Goal: Task Accomplishment & Management: Use online tool/utility

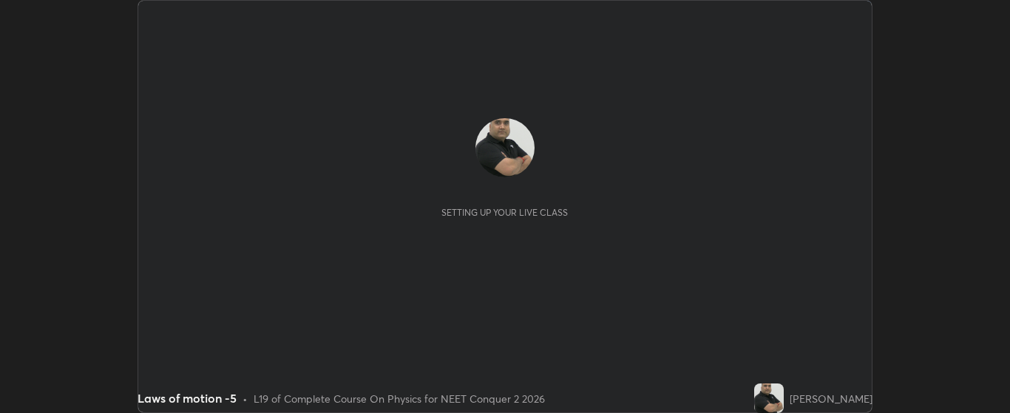
scroll to position [413, 1010]
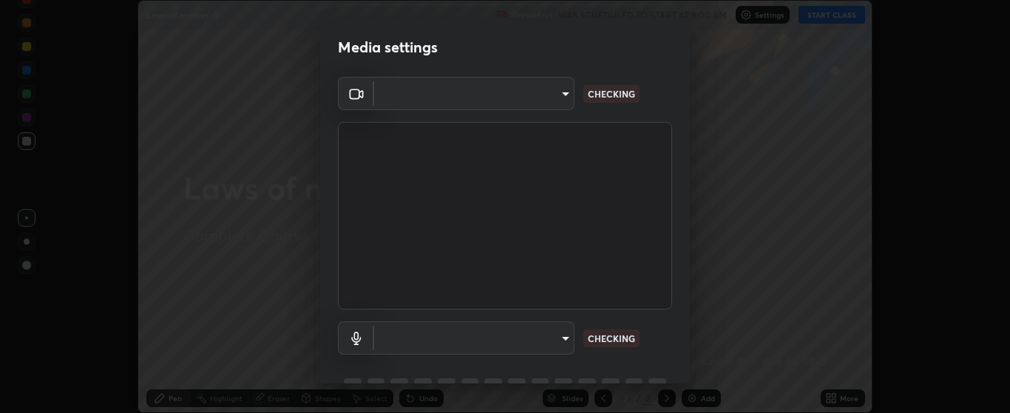
type input "bdf1d9f3bca52f971e18e8a0044631de21cc90e990e9184687b770e2af72e9a3"
type input "communications"
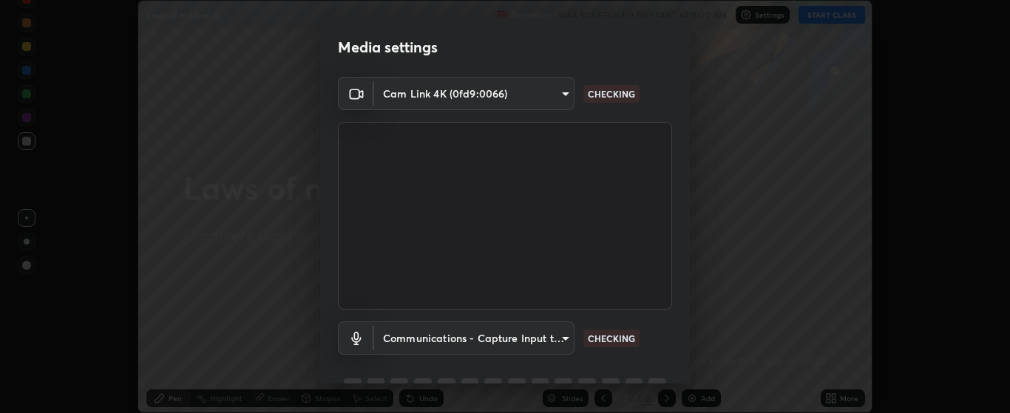
scroll to position [72, 0]
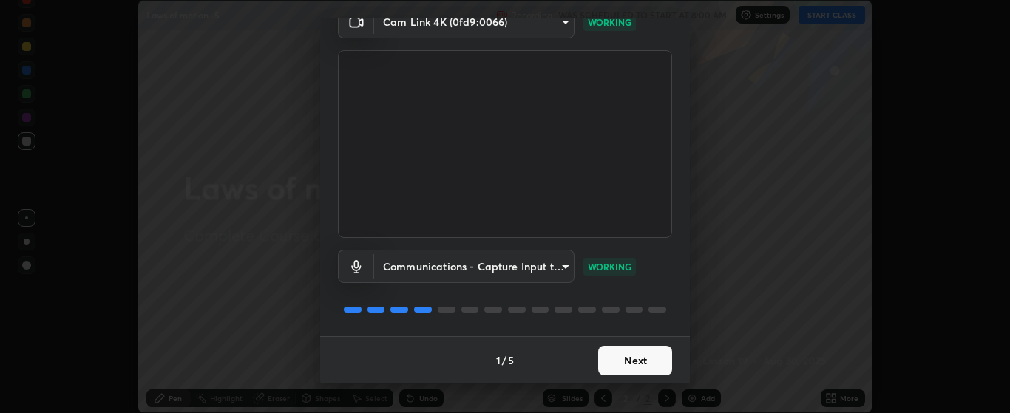
click at [645, 362] on button "Next" at bounding box center [635, 361] width 74 height 30
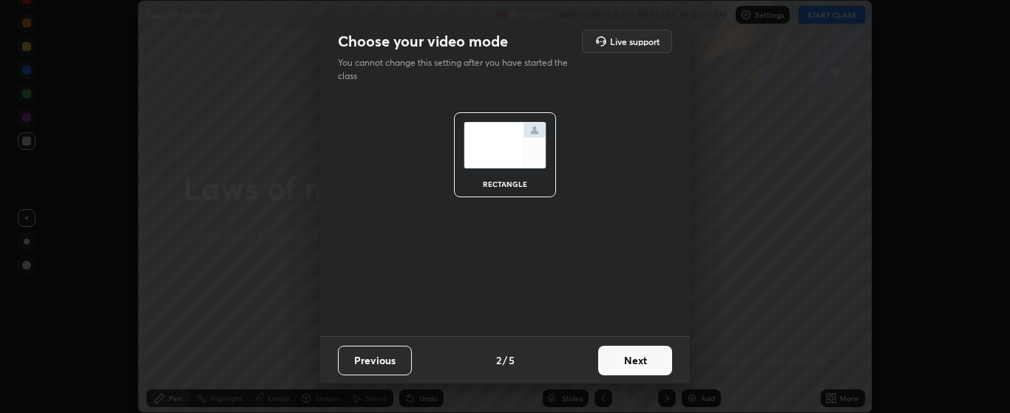
scroll to position [0, 0]
click at [647, 361] on button "Next" at bounding box center [635, 361] width 74 height 30
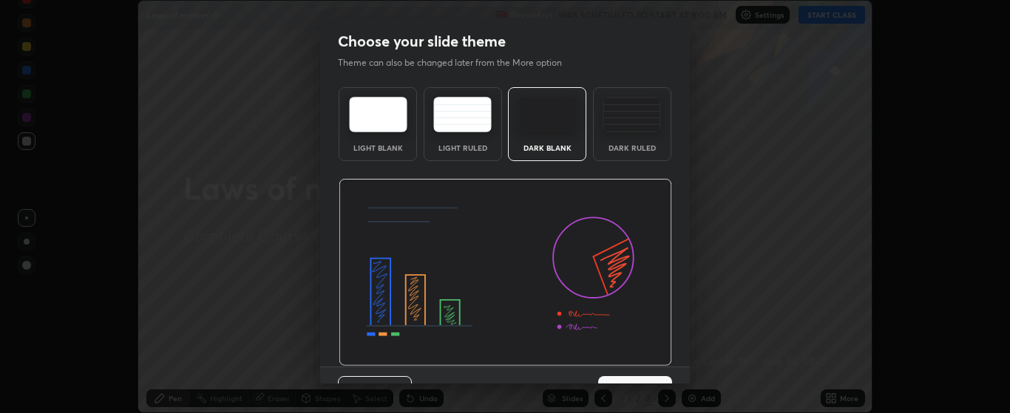
scroll to position [30, 0]
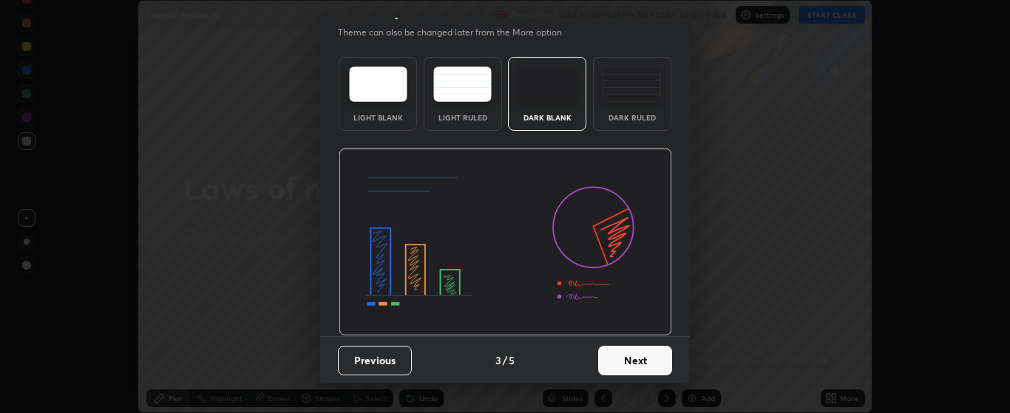
click at [649, 362] on button "Next" at bounding box center [635, 361] width 74 height 30
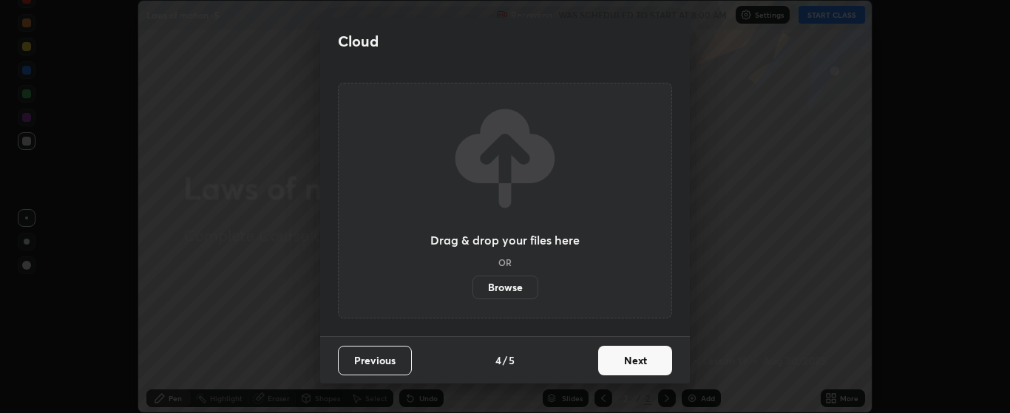
scroll to position [0, 0]
click at [653, 361] on button "Next" at bounding box center [635, 361] width 74 height 30
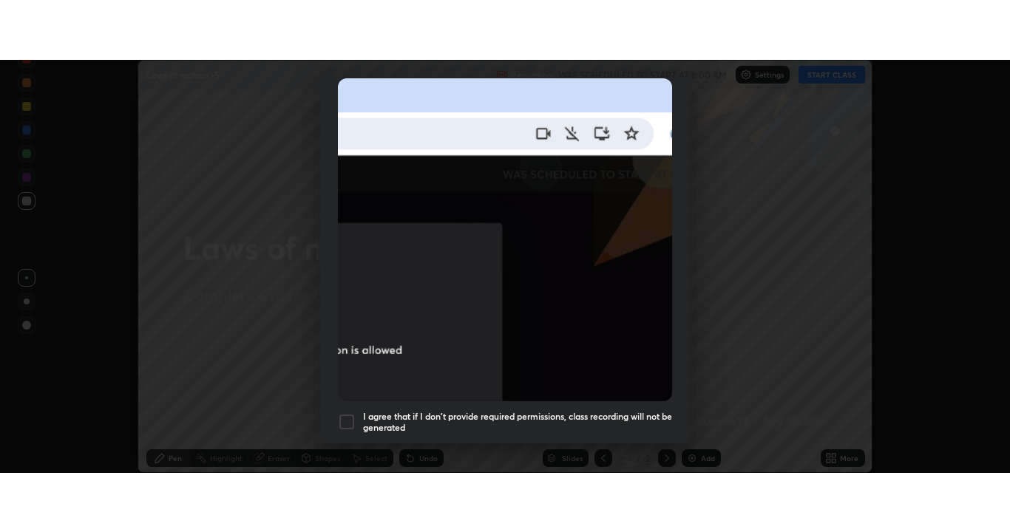
scroll to position [373, 0]
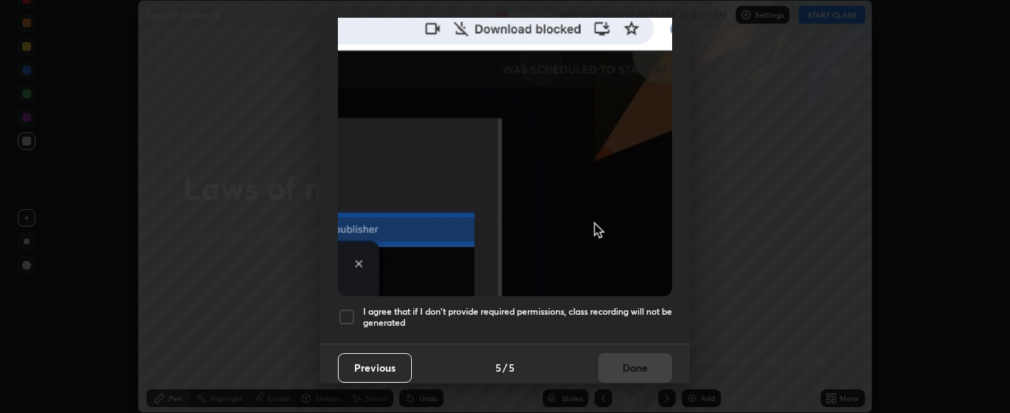
click at [353, 308] on div at bounding box center [347, 317] width 18 height 18
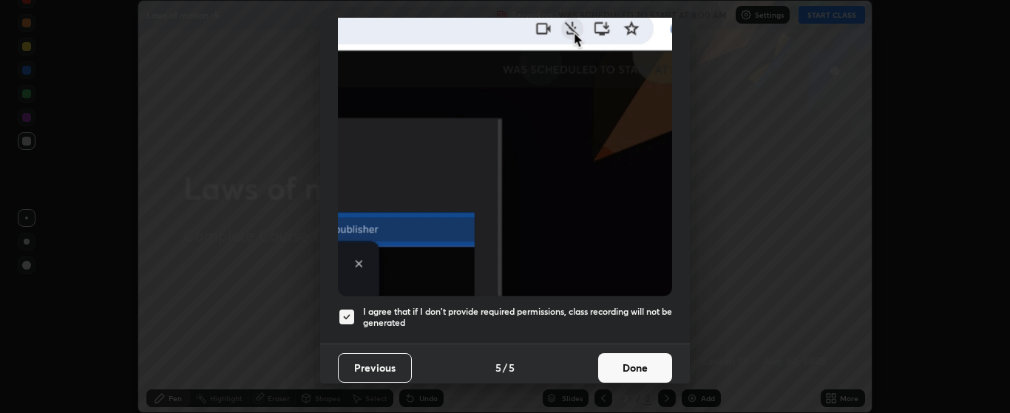
click at [652, 362] on button "Done" at bounding box center [635, 368] width 74 height 30
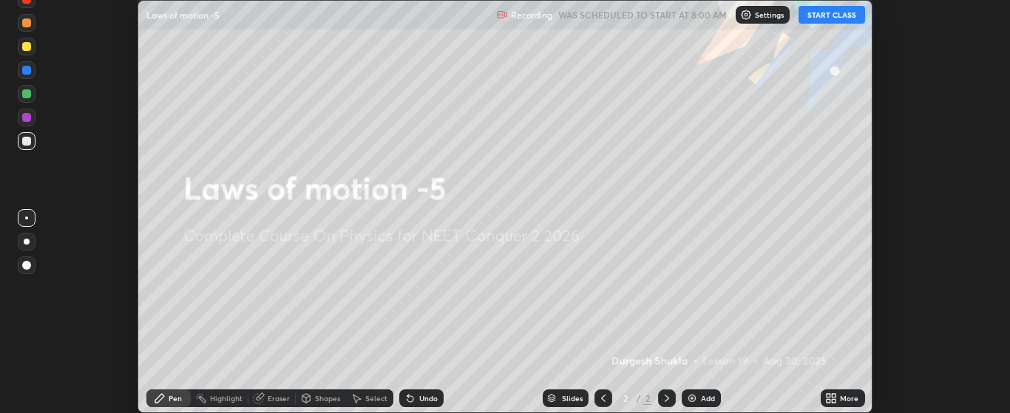
click at [843, 16] on button "START CLASS" at bounding box center [832, 15] width 67 height 18
click at [696, 396] on img at bounding box center [692, 399] width 12 height 12
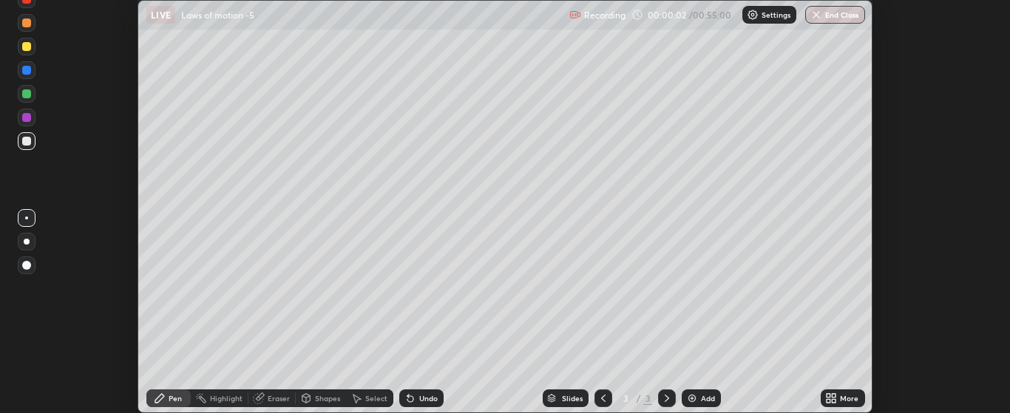
click at [841, 399] on div "More" at bounding box center [849, 398] width 18 height 7
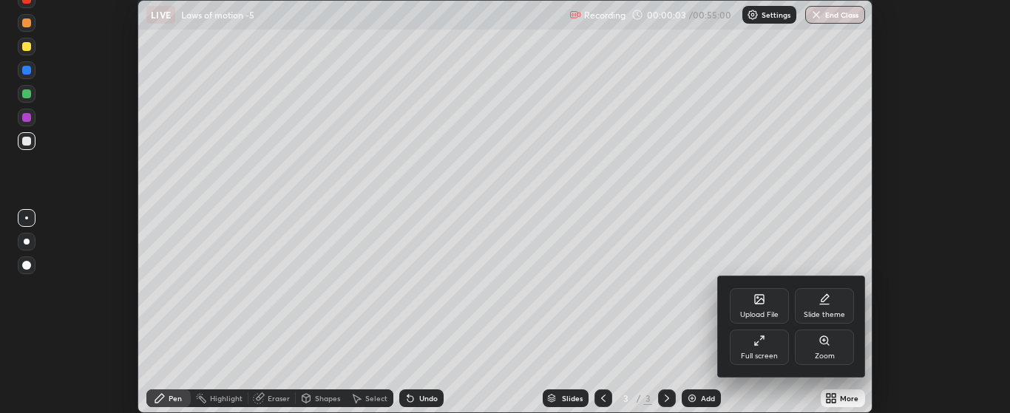
click at [765, 351] on div "Full screen" at bounding box center [759, 347] width 59 height 35
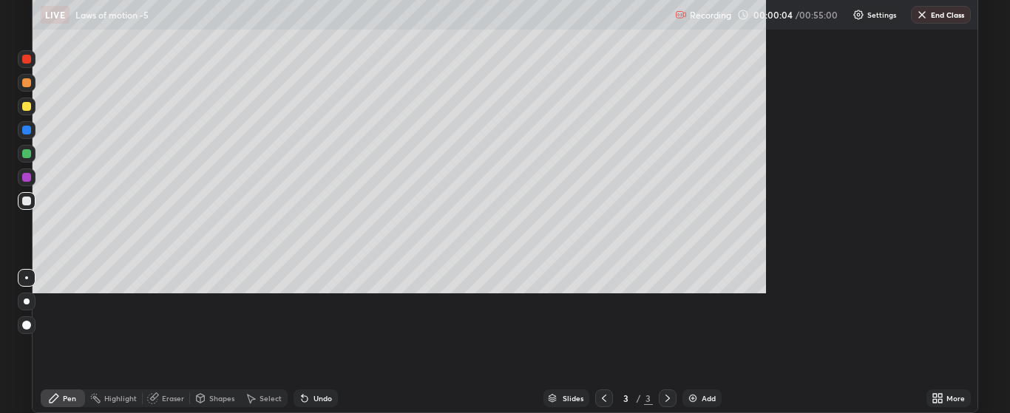
scroll to position [532, 1010]
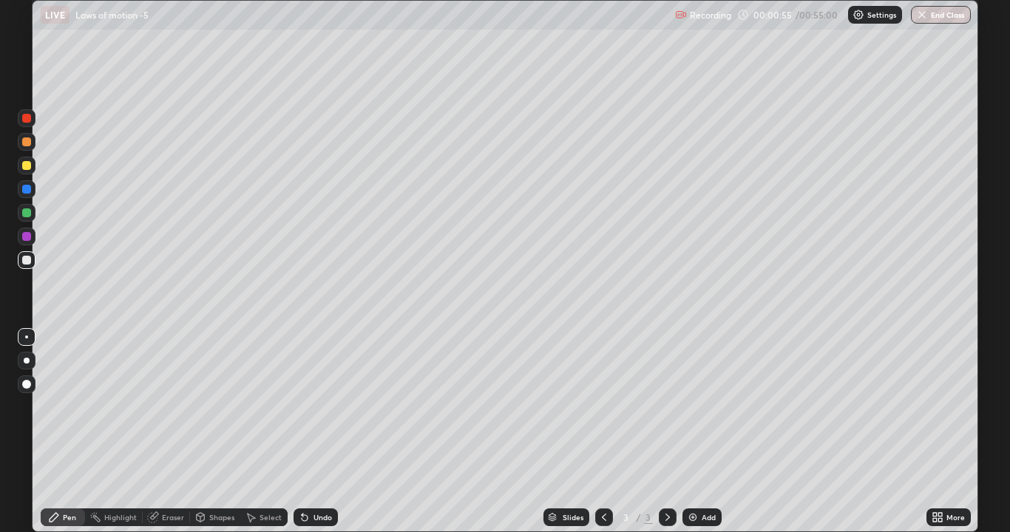
click at [27, 167] on div at bounding box center [26, 165] width 9 height 9
click at [26, 385] on div at bounding box center [26, 384] width 9 height 9
click at [25, 164] on div at bounding box center [26, 165] width 9 height 9
click at [690, 413] on img at bounding box center [693, 518] width 12 height 12
click at [27, 121] on div at bounding box center [26, 118] width 9 height 9
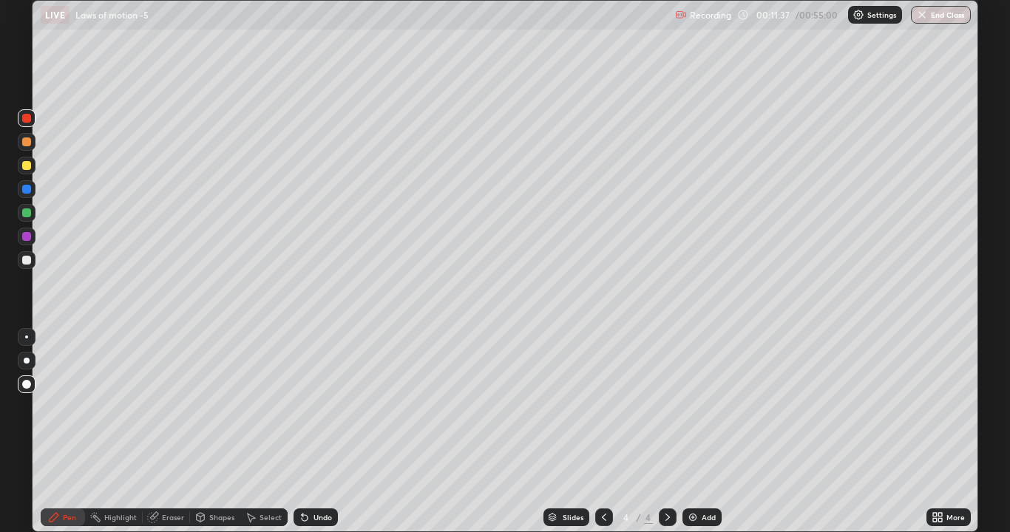
click at [26, 118] on div at bounding box center [26, 118] width 9 height 9
click at [26, 166] on div at bounding box center [26, 165] width 9 height 9
click at [700, 413] on div "Add" at bounding box center [702, 518] width 39 height 18
click at [981, 250] on div "Setting up your live class" at bounding box center [505, 266] width 1010 height 532
click at [989, 250] on div "Setting up your live class" at bounding box center [505, 266] width 1010 height 532
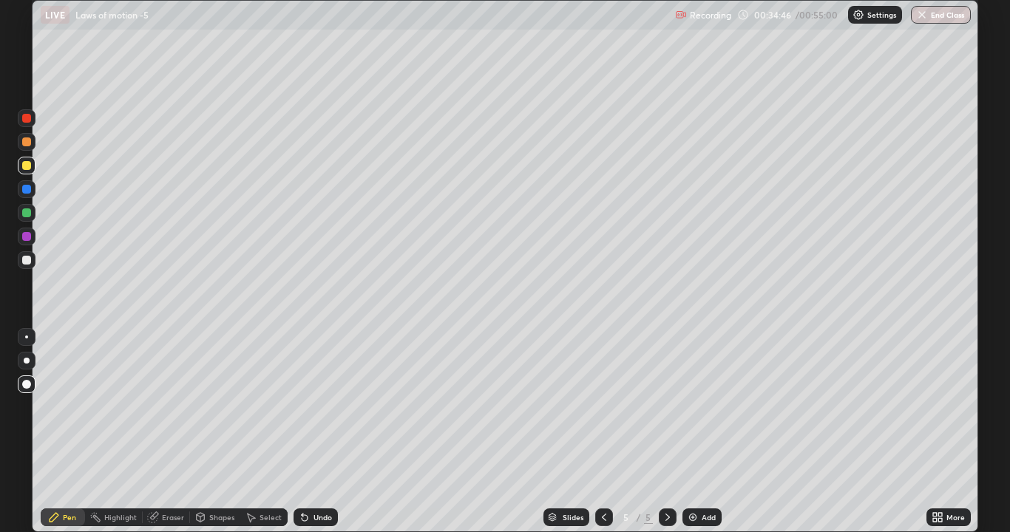
click at [704, 413] on div "Add" at bounding box center [709, 517] width 14 height 7
click at [177, 413] on div "Eraser" at bounding box center [173, 517] width 22 height 7
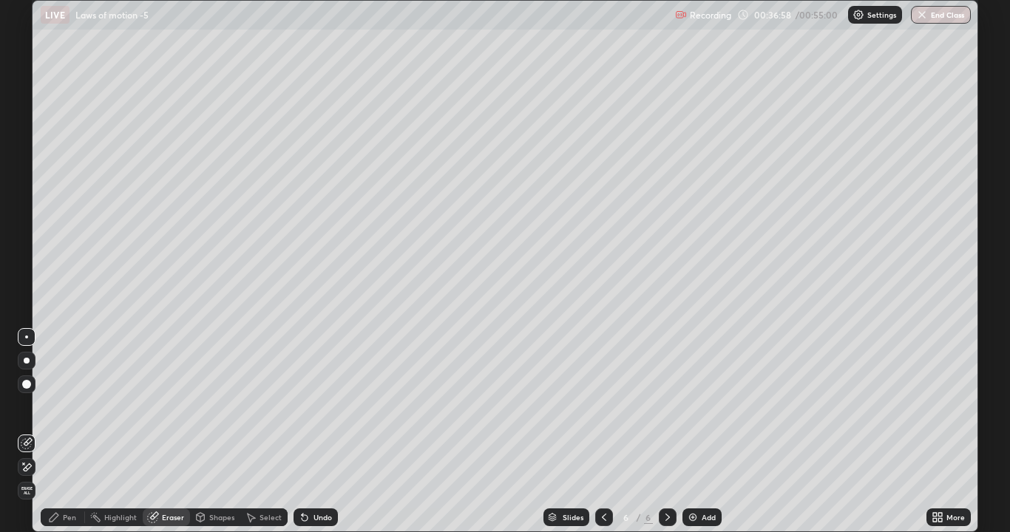
click at [67, 413] on div "Pen" at bounding box center [69, 517] width 13 height 7
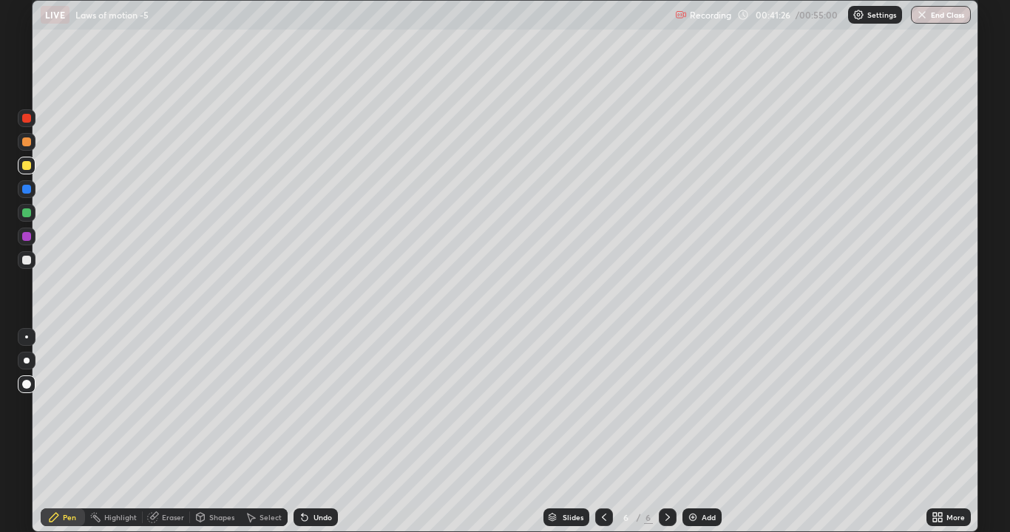
click at [691, 413] on img at bounding box center [693, 518] width 12 height 12
click at [26, 169] on div at bounding box center [26, 165] width 9 height 9
click at [691, 413] on img at bounding box center [693, 518] width 12 height 12
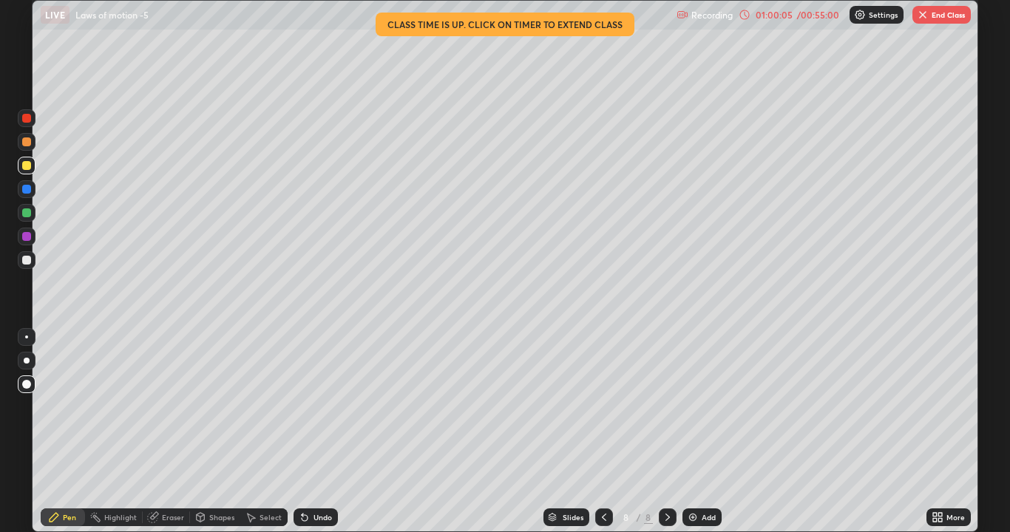
click at [935, 18] on button "End Class" at bounding box center [942, 15] width 58 height 18
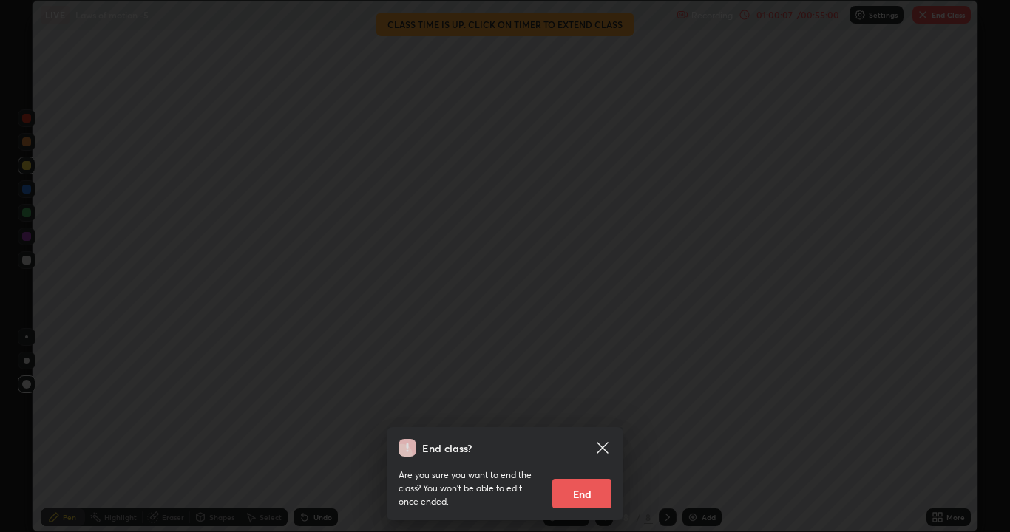
click at [583, 413] on button "End" at bounding box center [581, 494] width 59 height 30
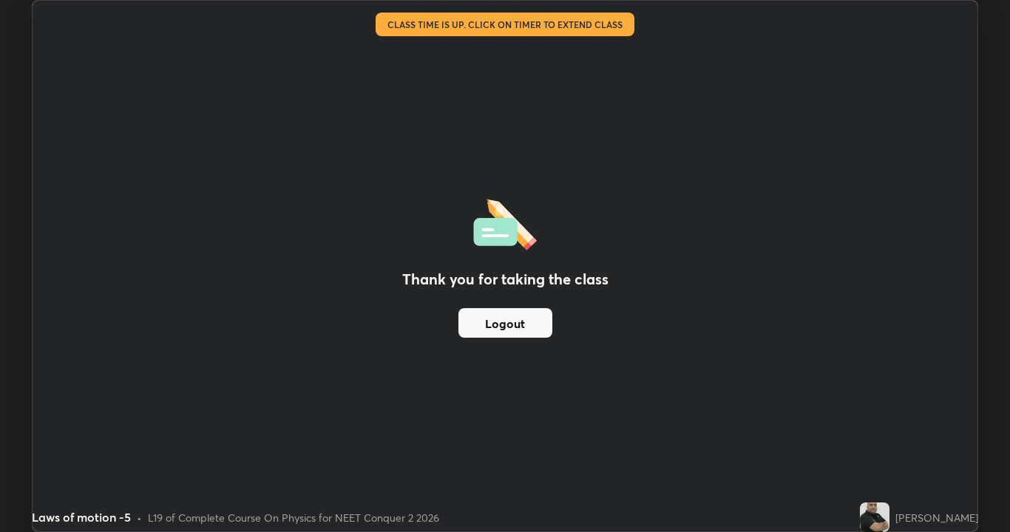
click at [543, 322] on button "Logout" at bounding box center [505, 323] width 94 height 30
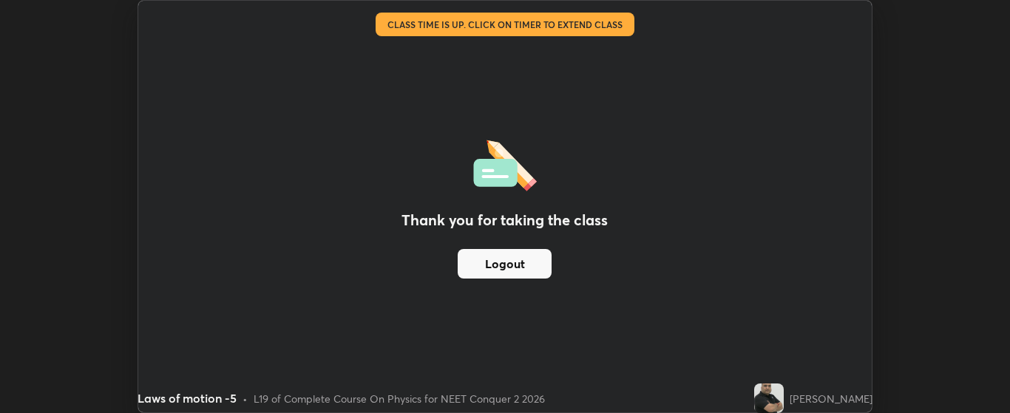
scroll to position [73533, 72937]
click at [962, 58] on div "Thank you for taking the class Logout Setting up your live class Class time is …" at bounding box center [505, 206] width 1010 height 413
